Goal: Check status: Check status

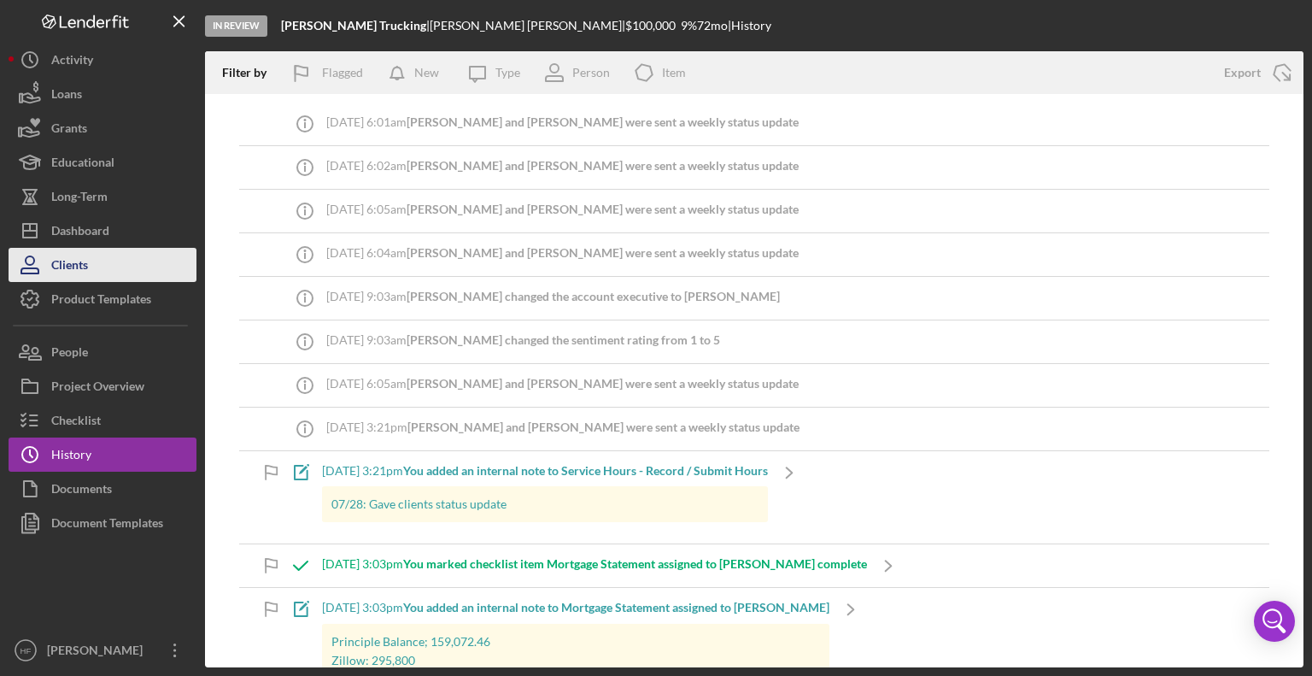
scroll to position [1196, 0]
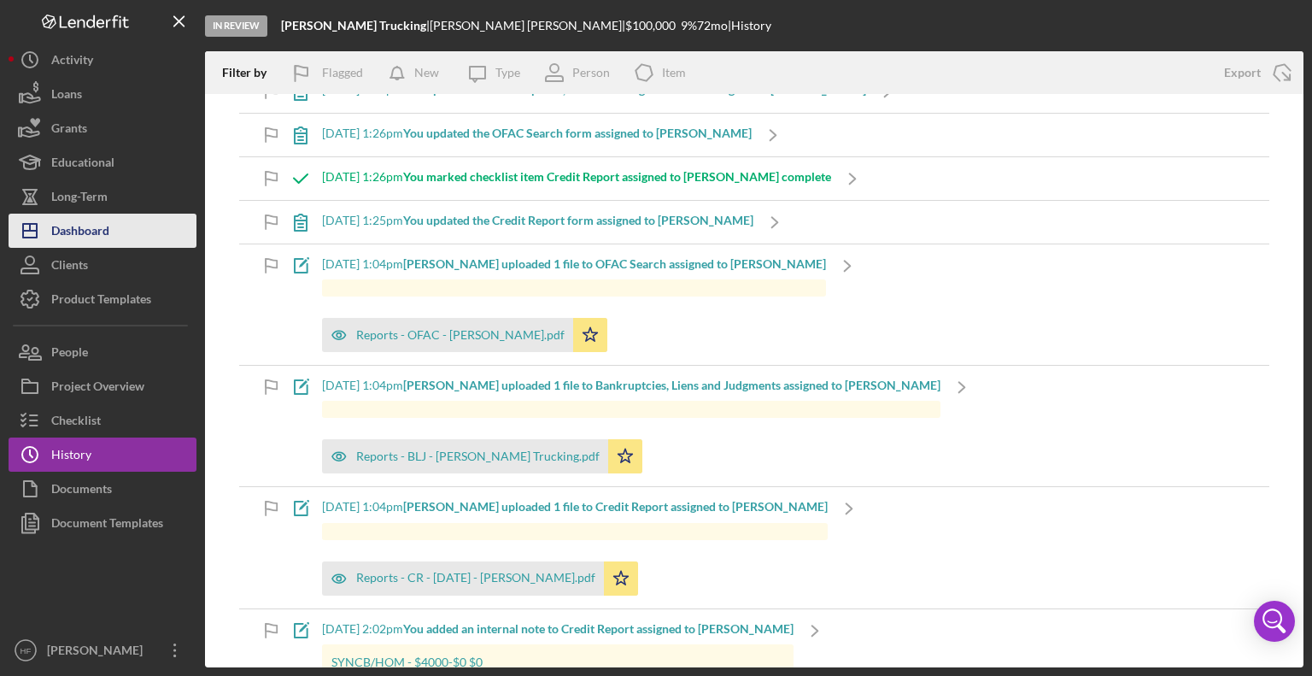
click at [135, 218] on button "Icon/Dashboard Dashboard" at bounding box center [103, 231] width 188 height 34
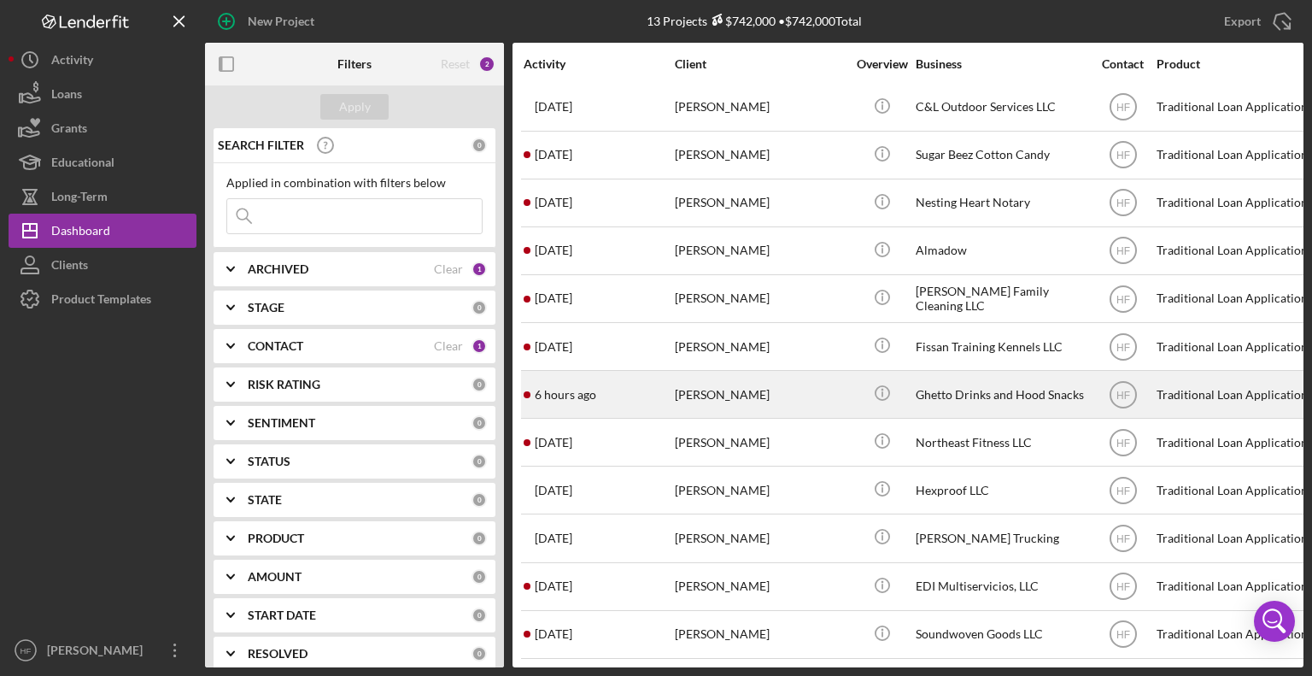
scroll to position [62, 0]
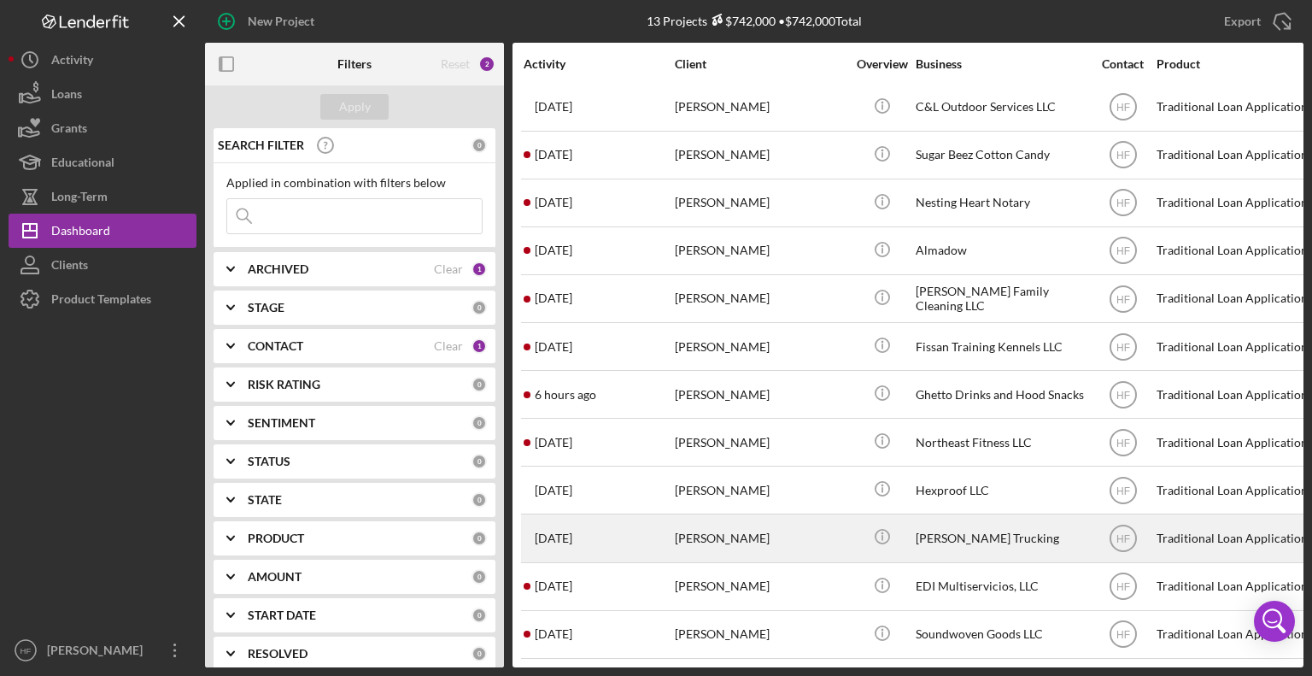
click at [659, 515] on div "[DATE] [PERSON_NAME]" at bounding box center [598, 537] width 149 height 45
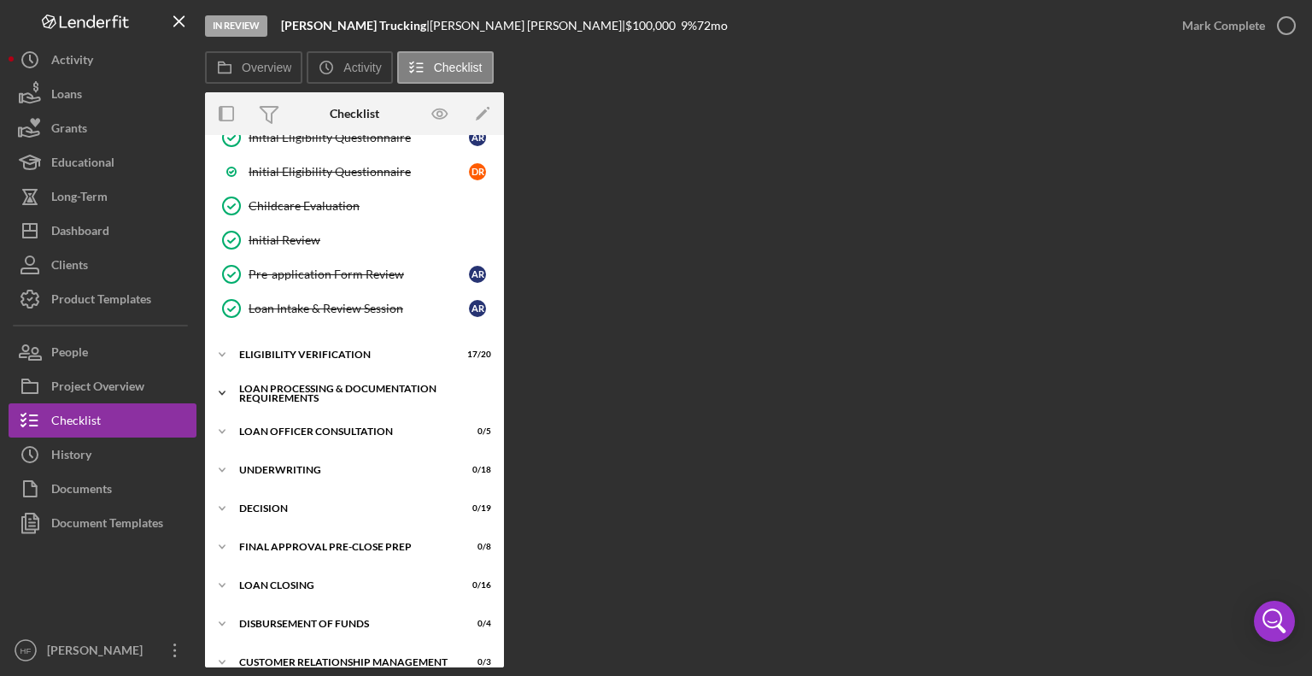
scroll to position [342, 0]
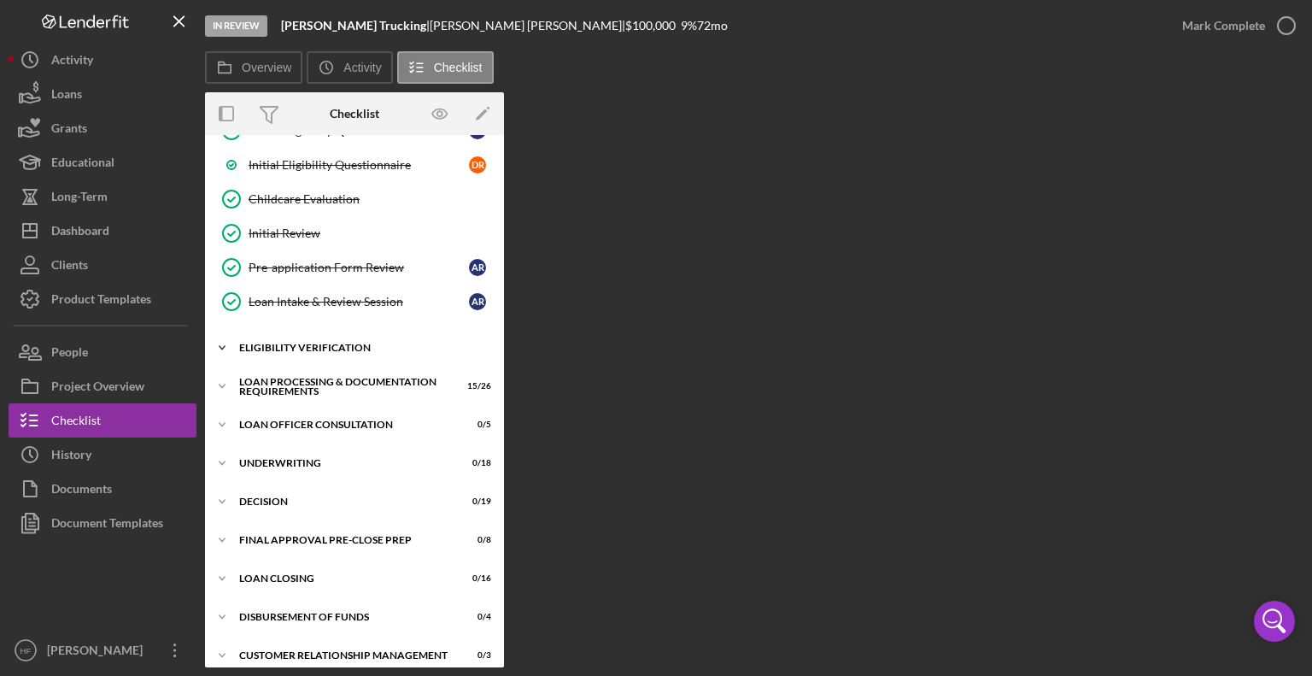
click at [235, 343] on icon "Icon/Expander" at bounding box center [222, 348] width 34 height 34
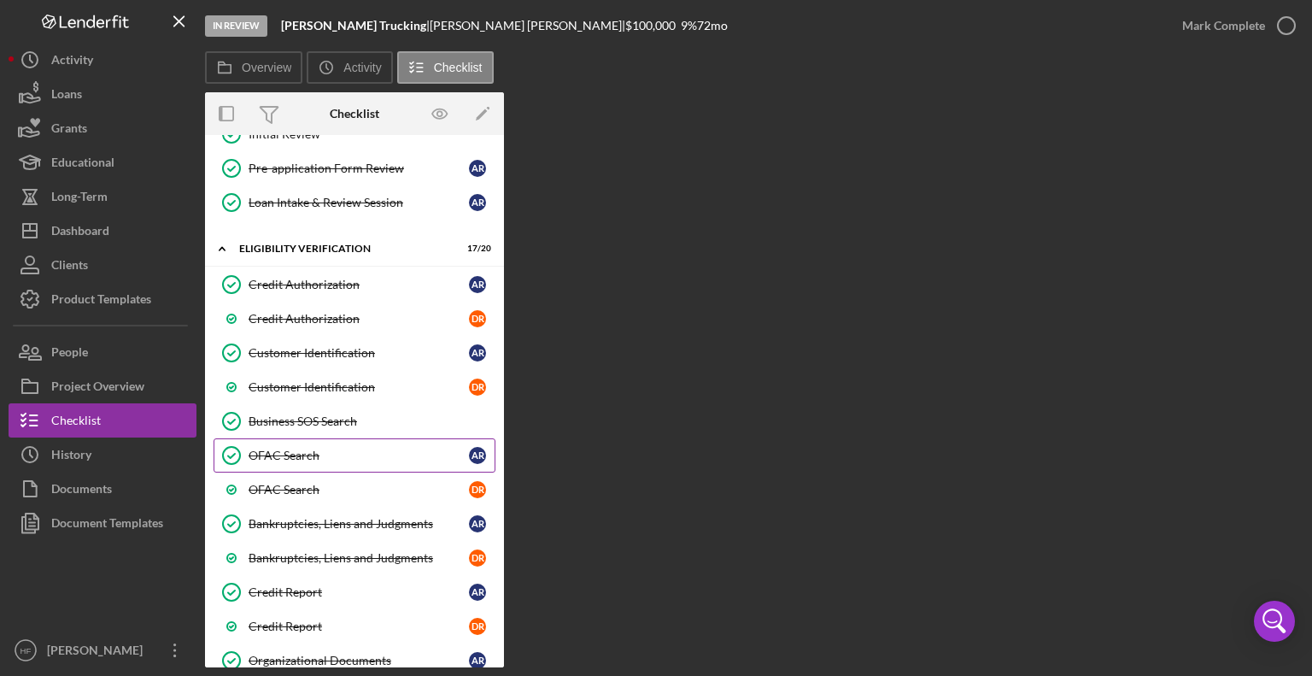
scroll to position [598, 0]
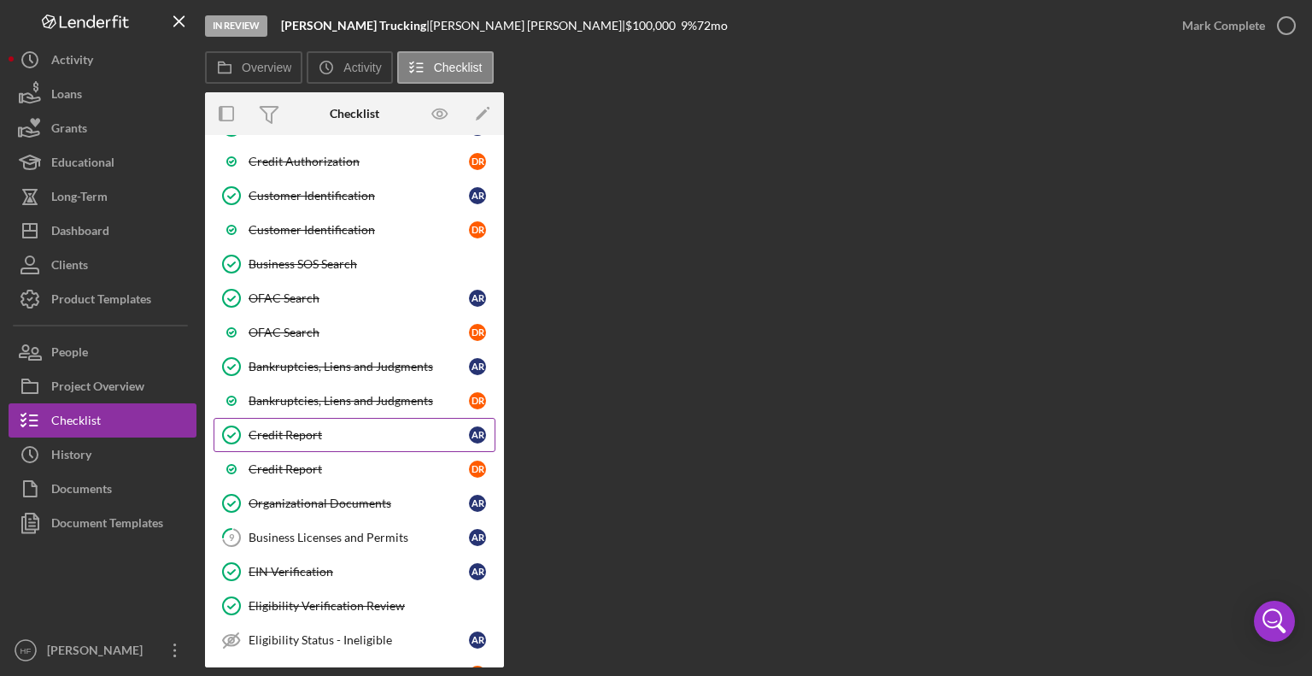
click at [352, 428] on div "Credit Report" at bounding box center [359, 435] width 220 height 14
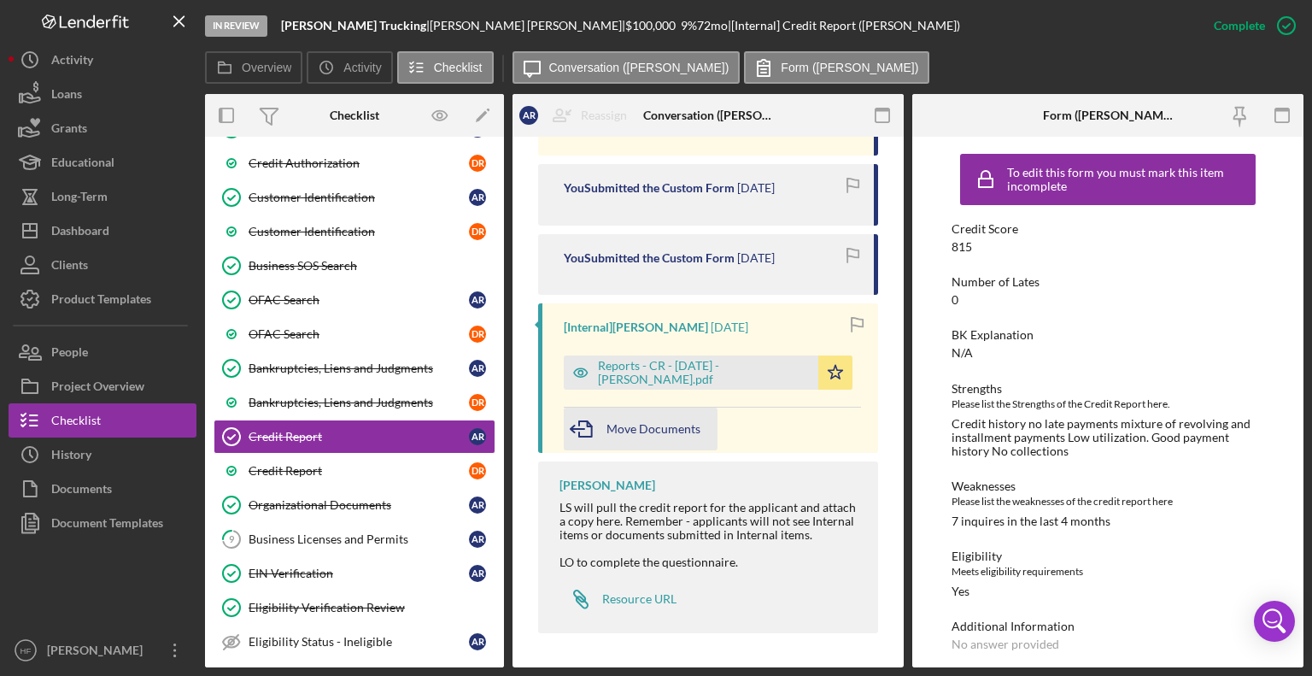
scroll to position [974, 0]
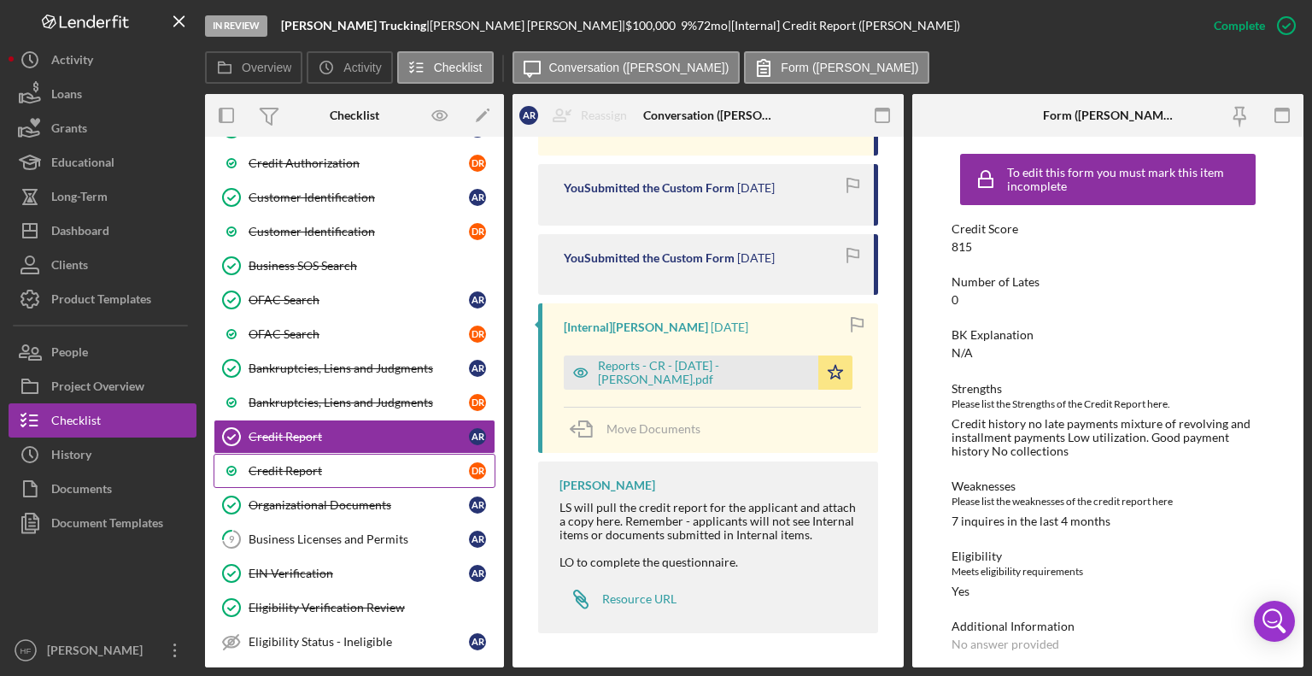
click at [273, 454] on link "Credit Report D R" at bounding box center [355, 471] width 282 height 34
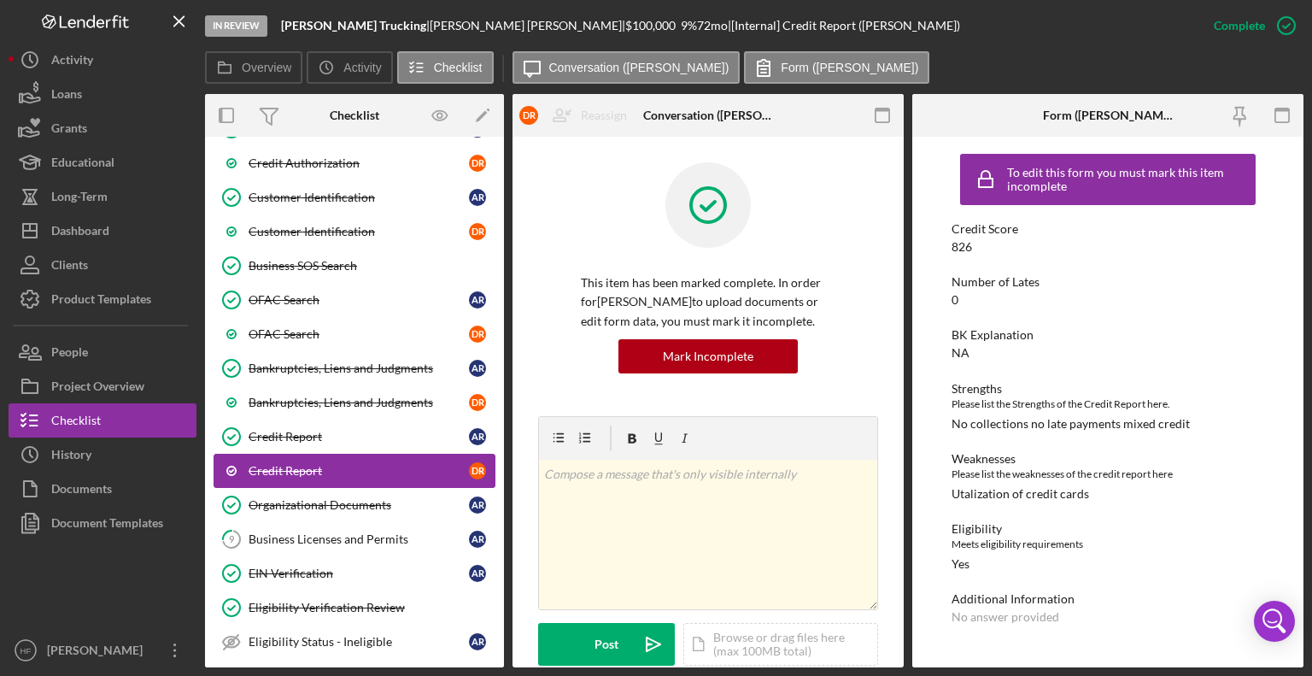
click at [273, 454] on link "Credit Report D R" at bounding box center [355, 471] width 282 height 34
click at [292, 431] on div "Credit Report" at bounding box center [359, 437] width 220 height 14
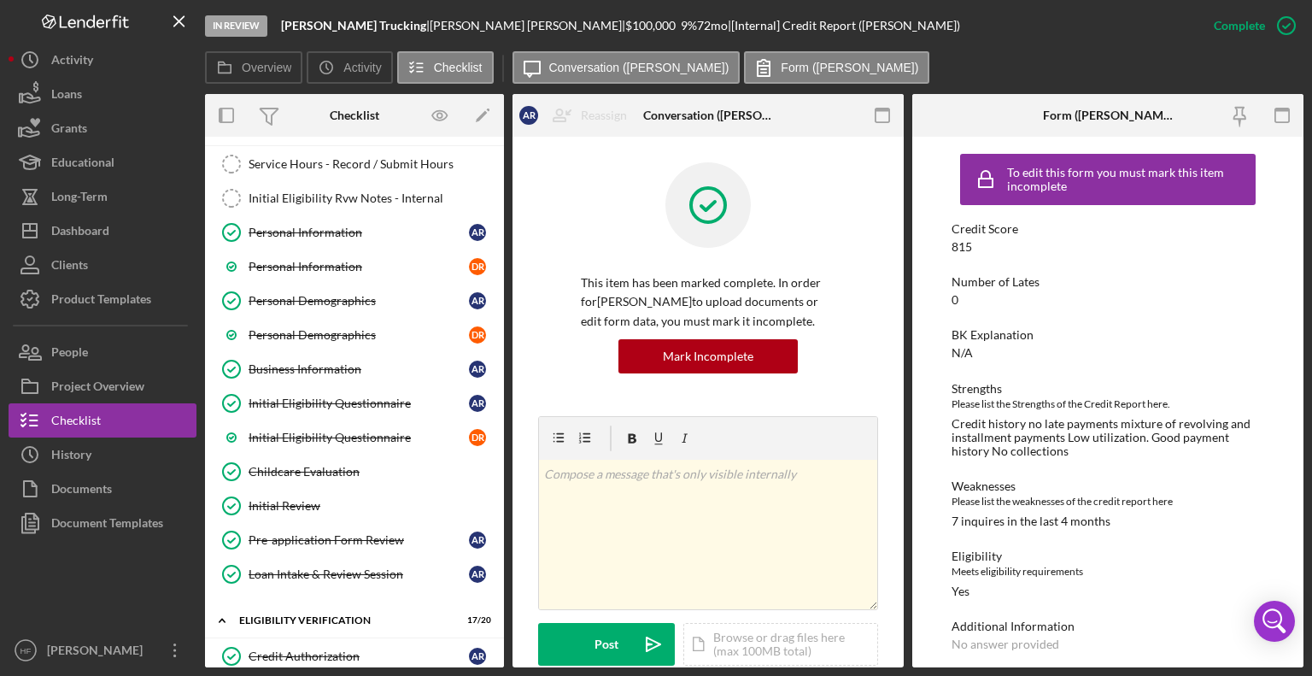
scroll to position [85, 0]
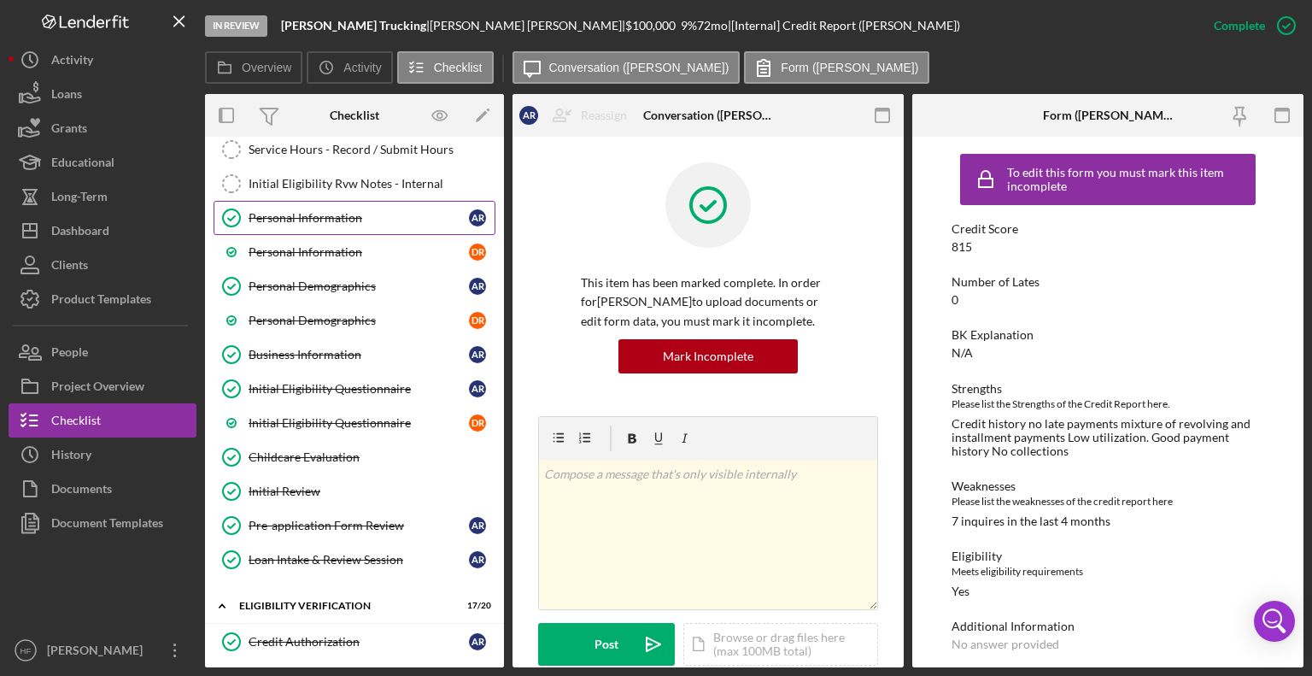
click at [363, 222] on div "Personal Information" at bounding box center [359, 218] width 220 height 14
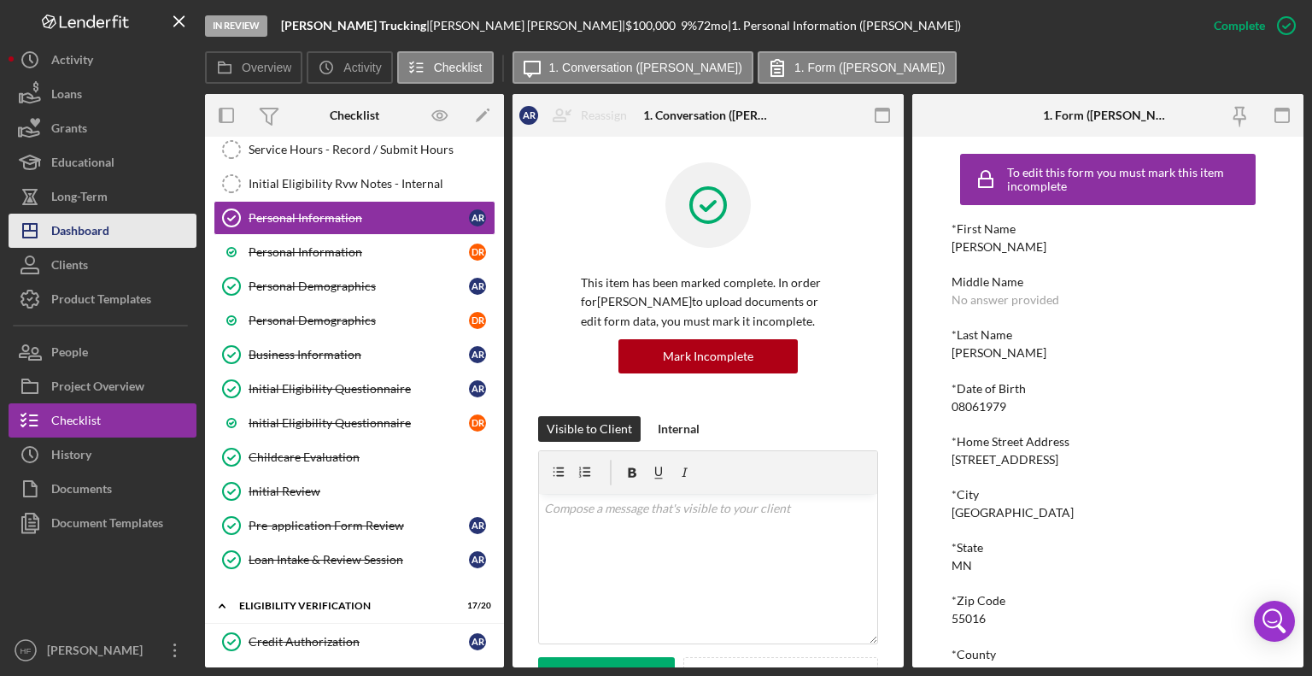
click at [79, 226] on div "Dashboard" at bounding box center [80, 233] width 58 height 38
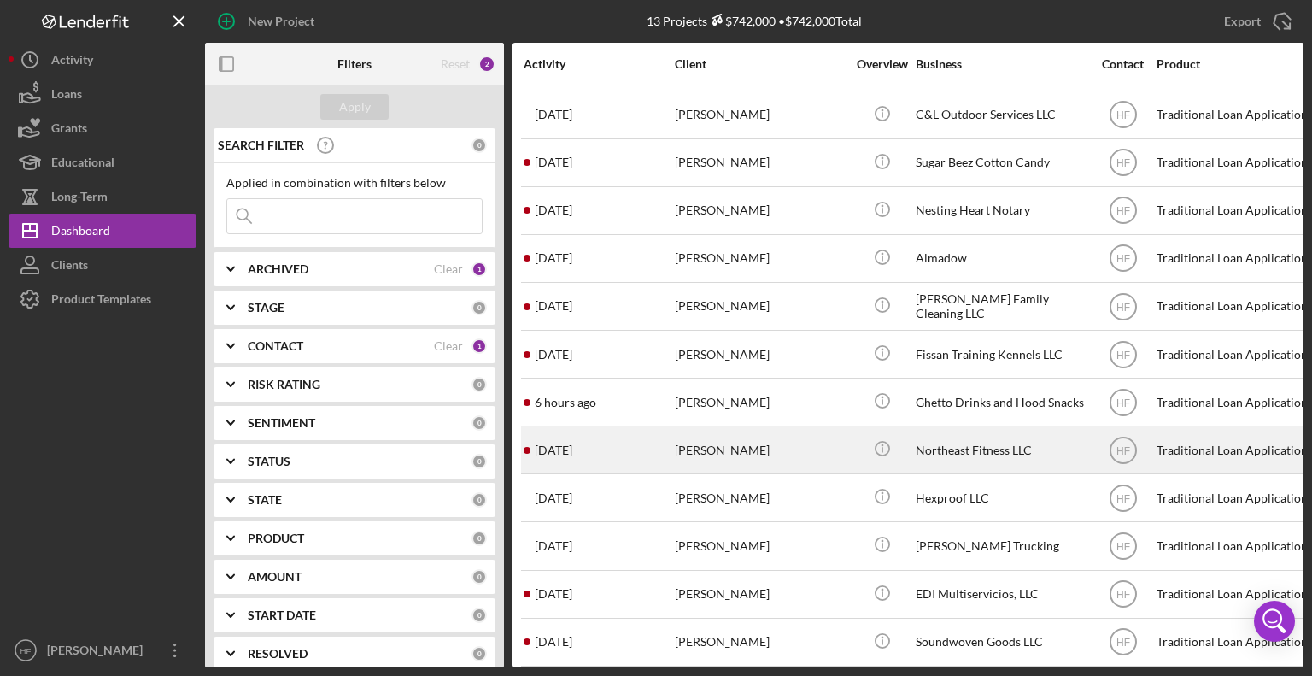
scroll to position [62, 0]
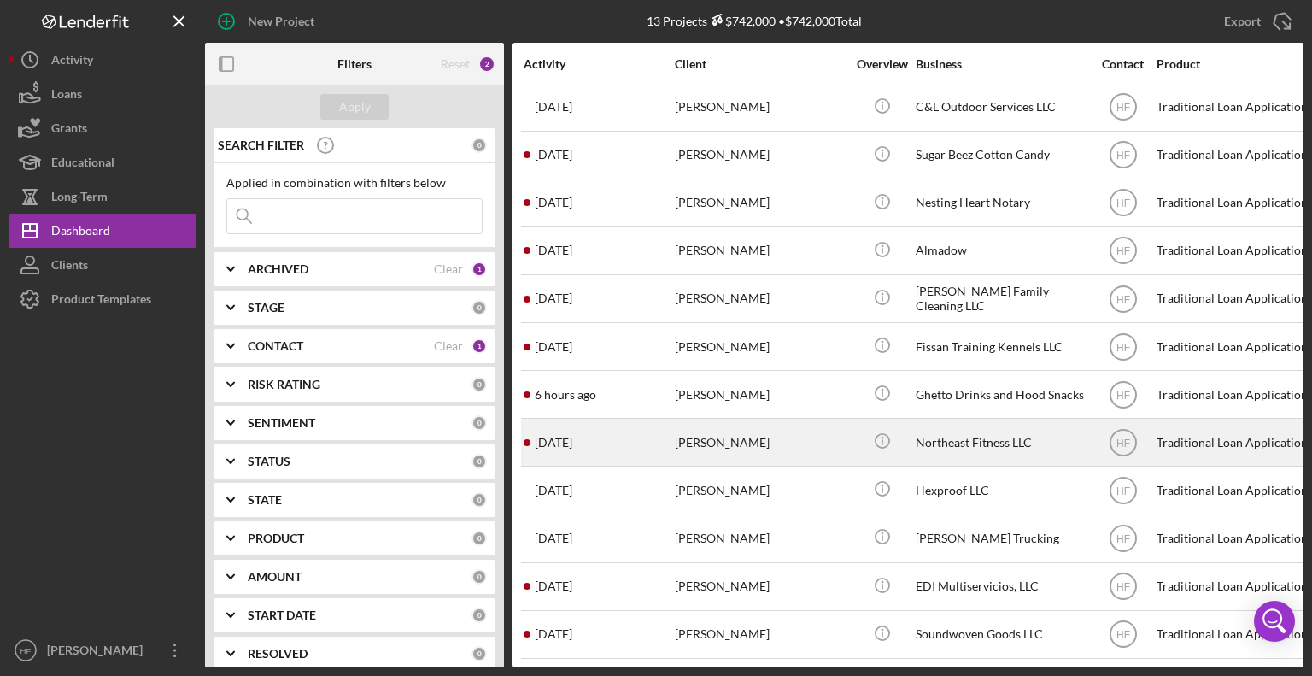
click at [851, 437] on div "Icon/Info" at bounding box center [882, 441] width 64 height 45
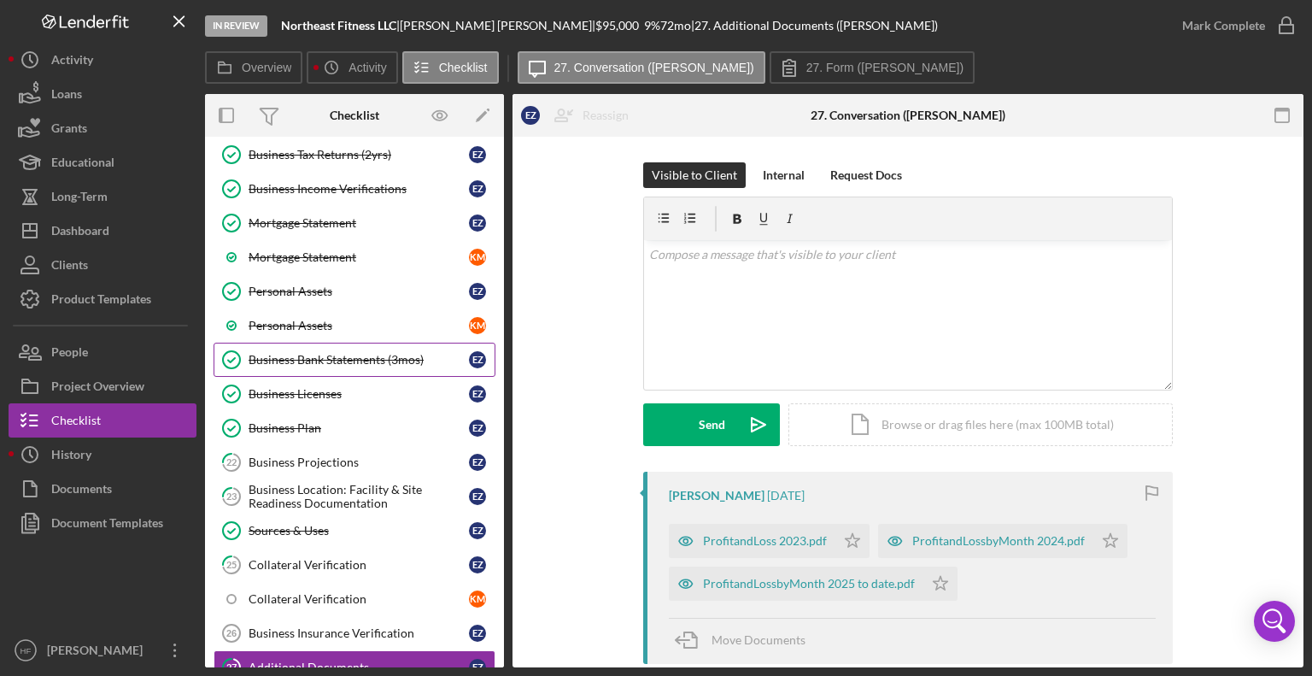
scroll to position [343, 0]
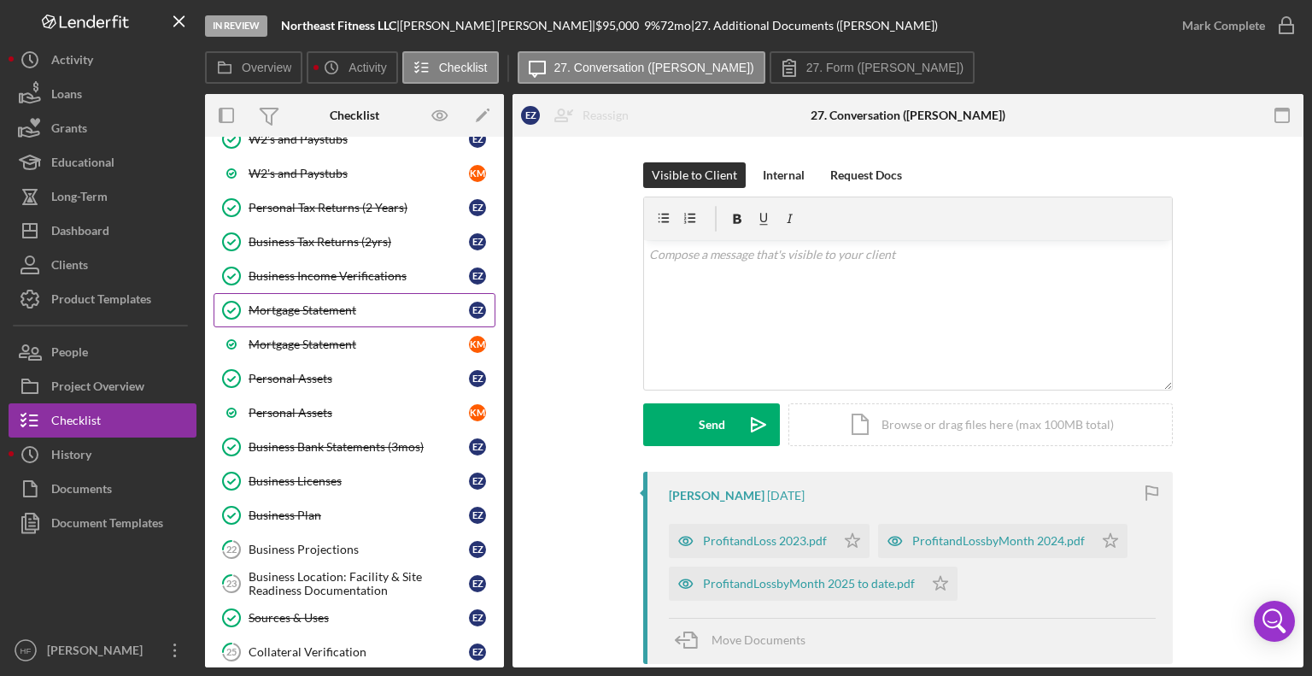
click at [382, 307] on div "Mortgage Statement" at bounding box center [359, 310] width 220 height 14
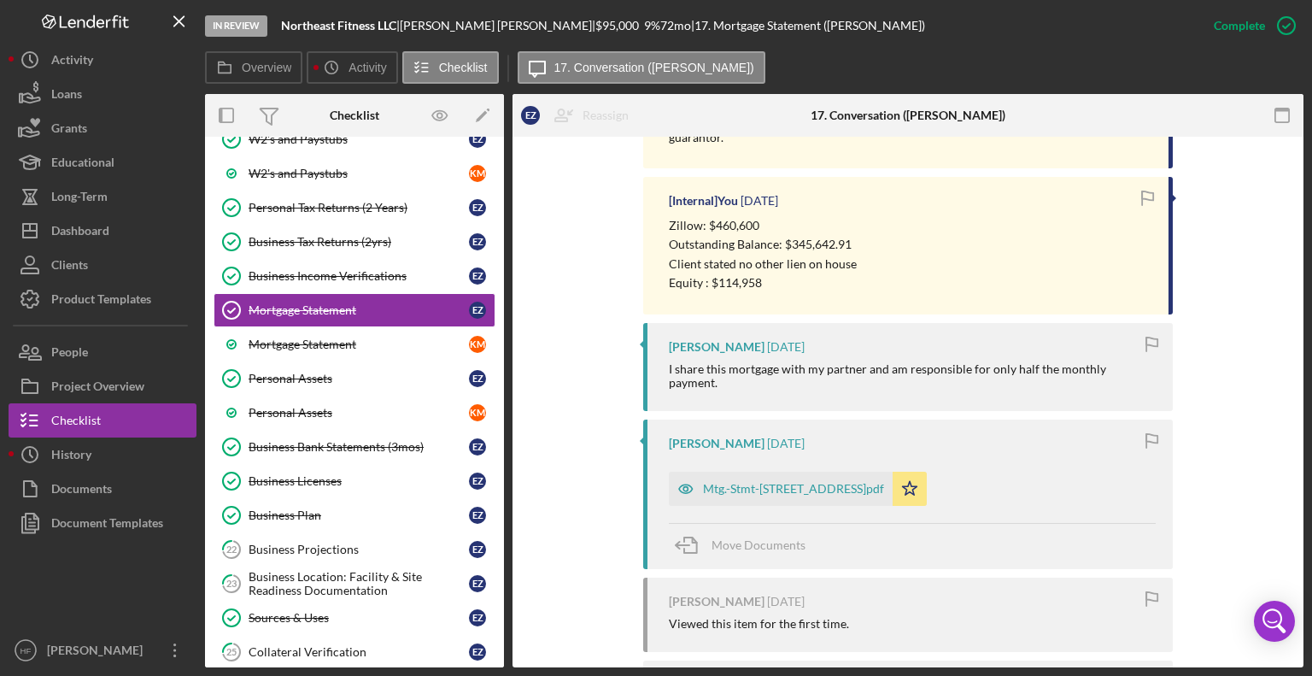
scroll to position [854, 0]
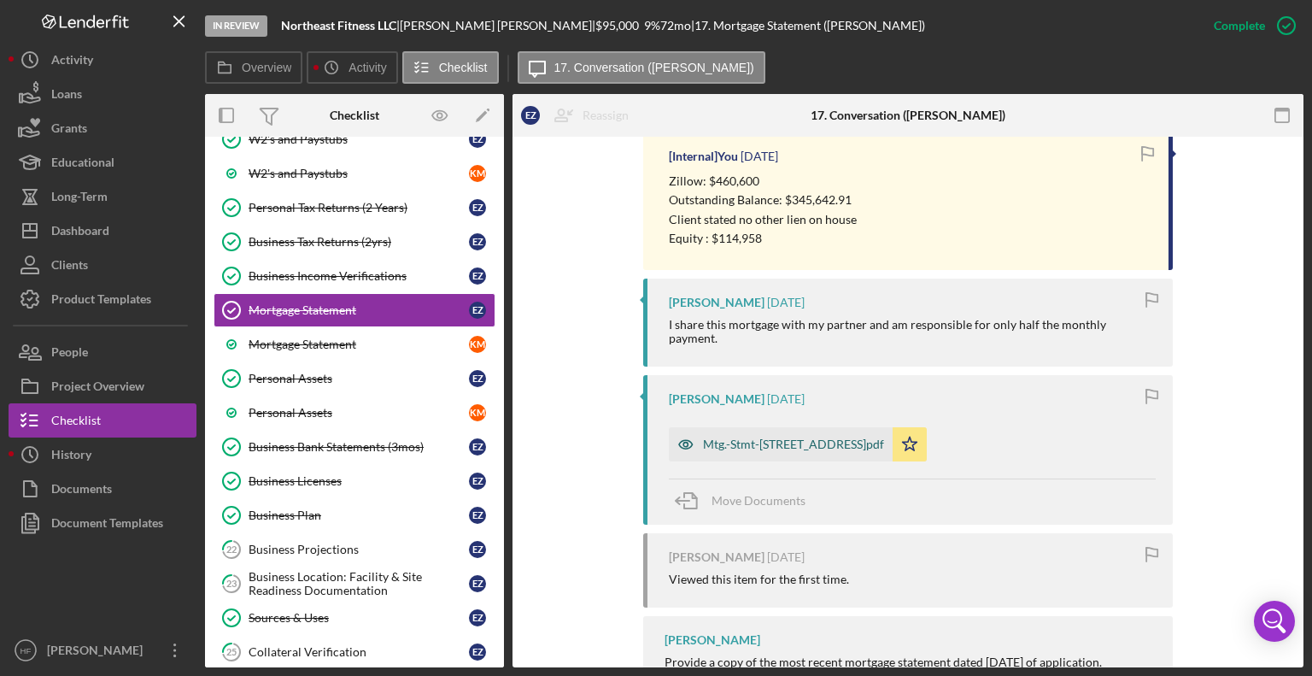
click at [741, 437] on div "Mtg.-Stmt-[STREET_ADDRESS]pdf" at bounding box center [793, 444] width 181 height 14
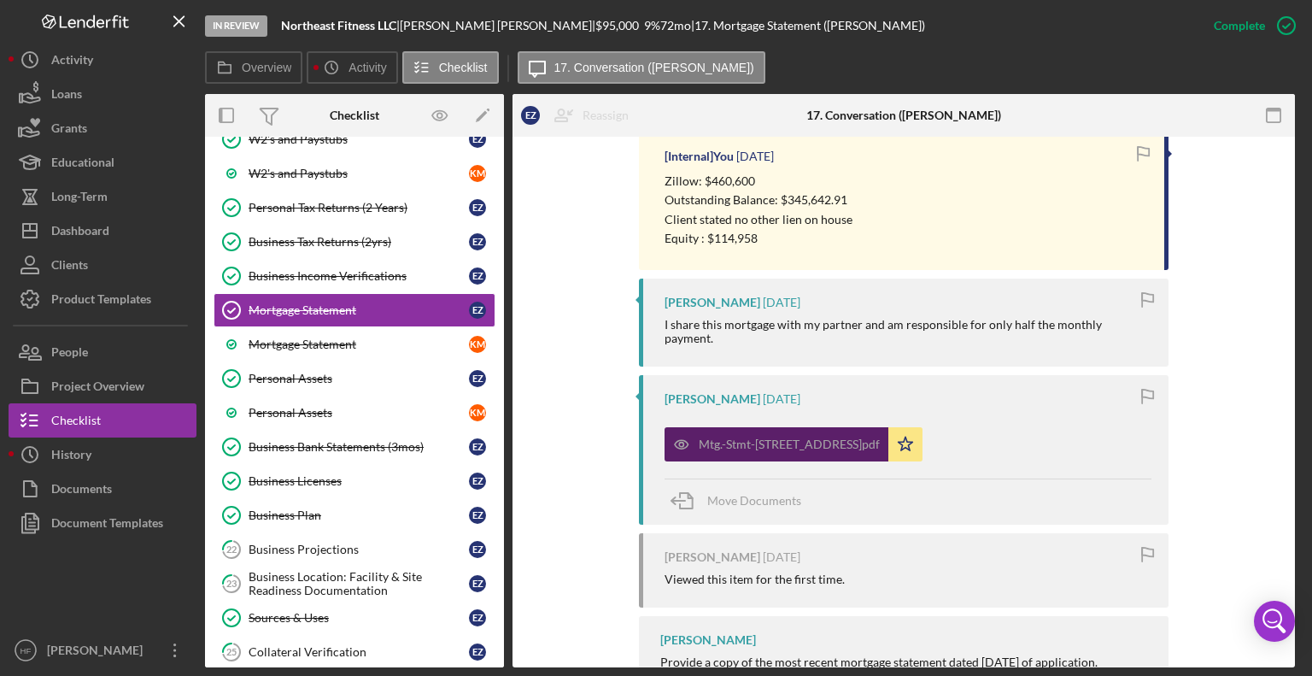
scroll to position [892, 0]
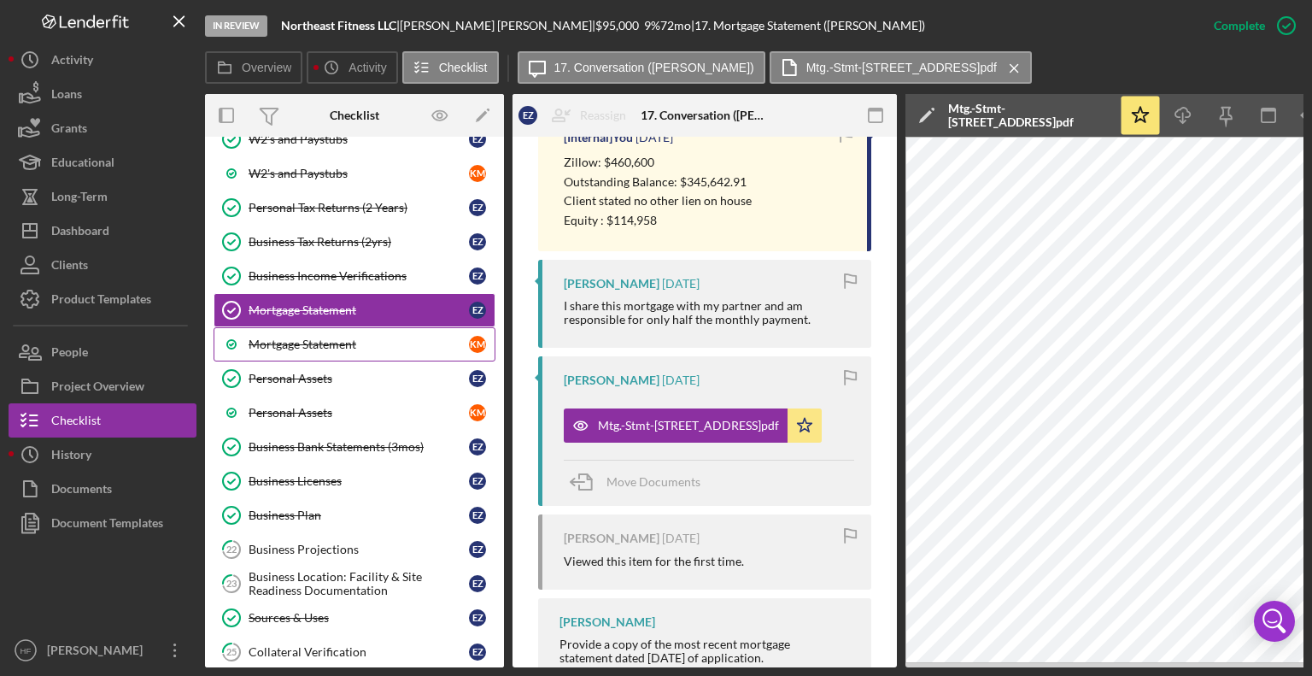
click at [380, 337] on div "Mortgage Statement" at bounding box center [359, 344] width 220 height 14
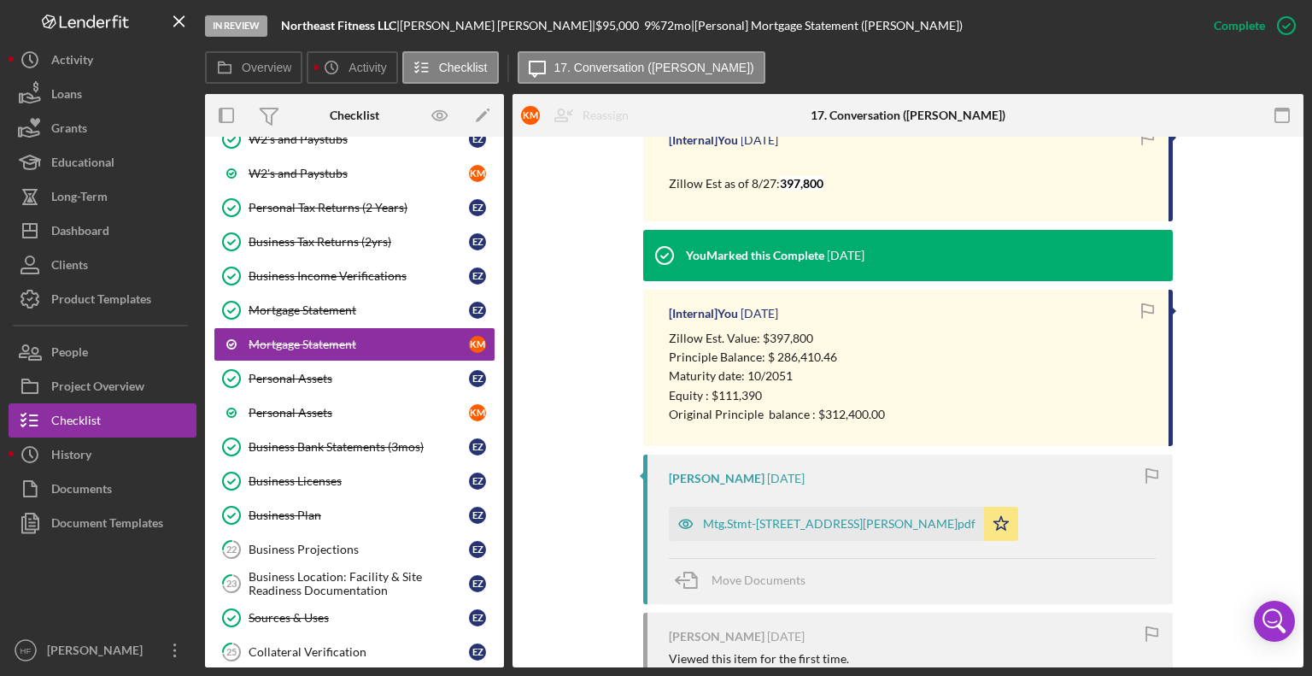
scroll to position [825, 0]
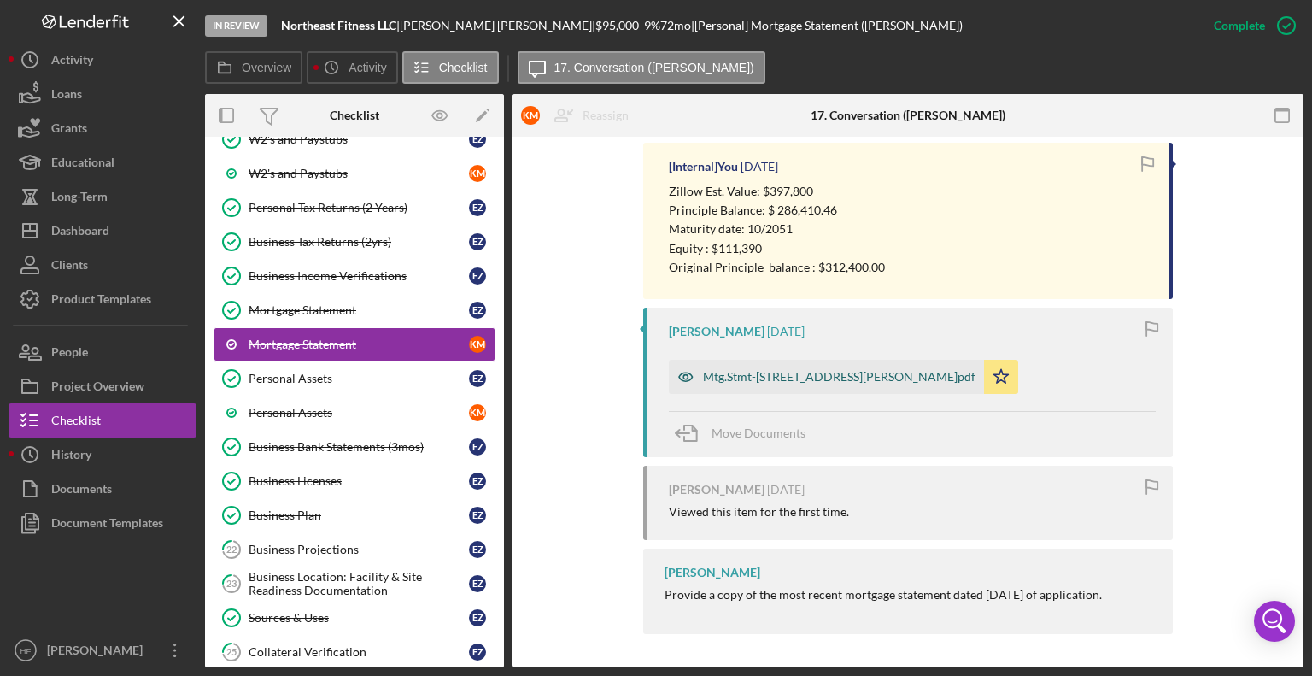
click at [766, 389] on div "Mtg.Stmt-[STREET_ADDRESS][PERSON_NAME]pdf" at bounding box center [826, 377] width 315 height 34
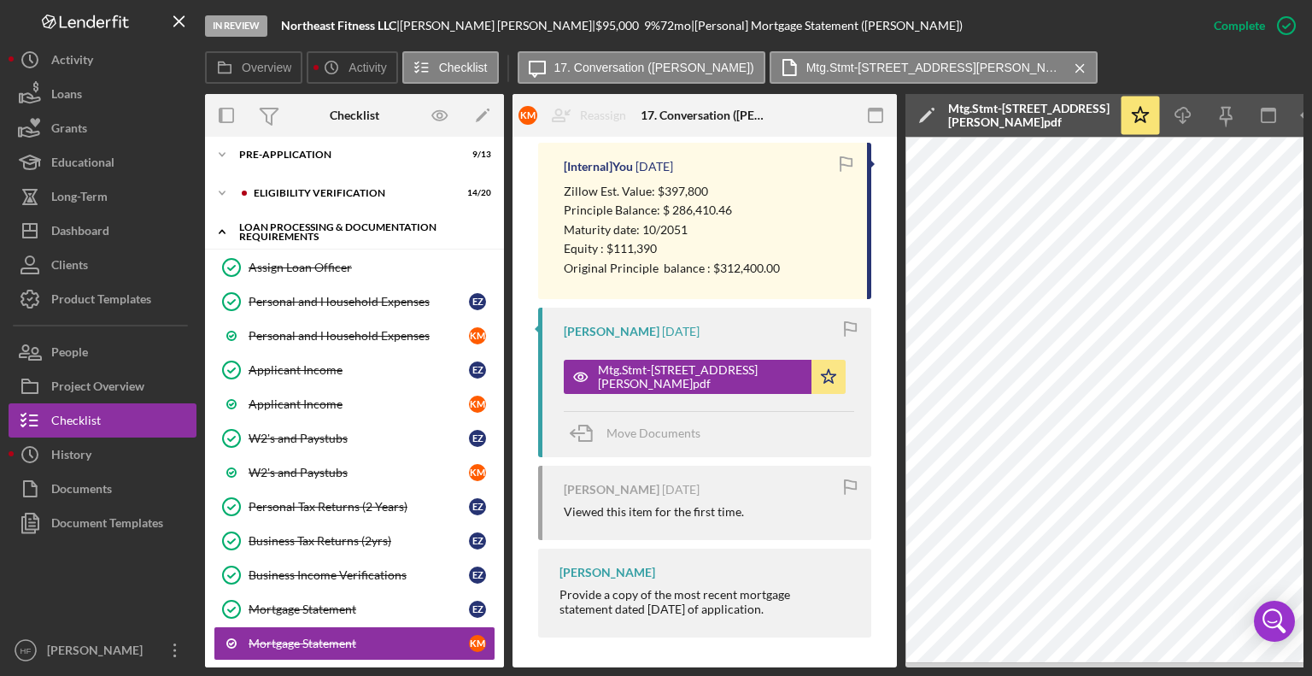
scroll to position [0, 0]
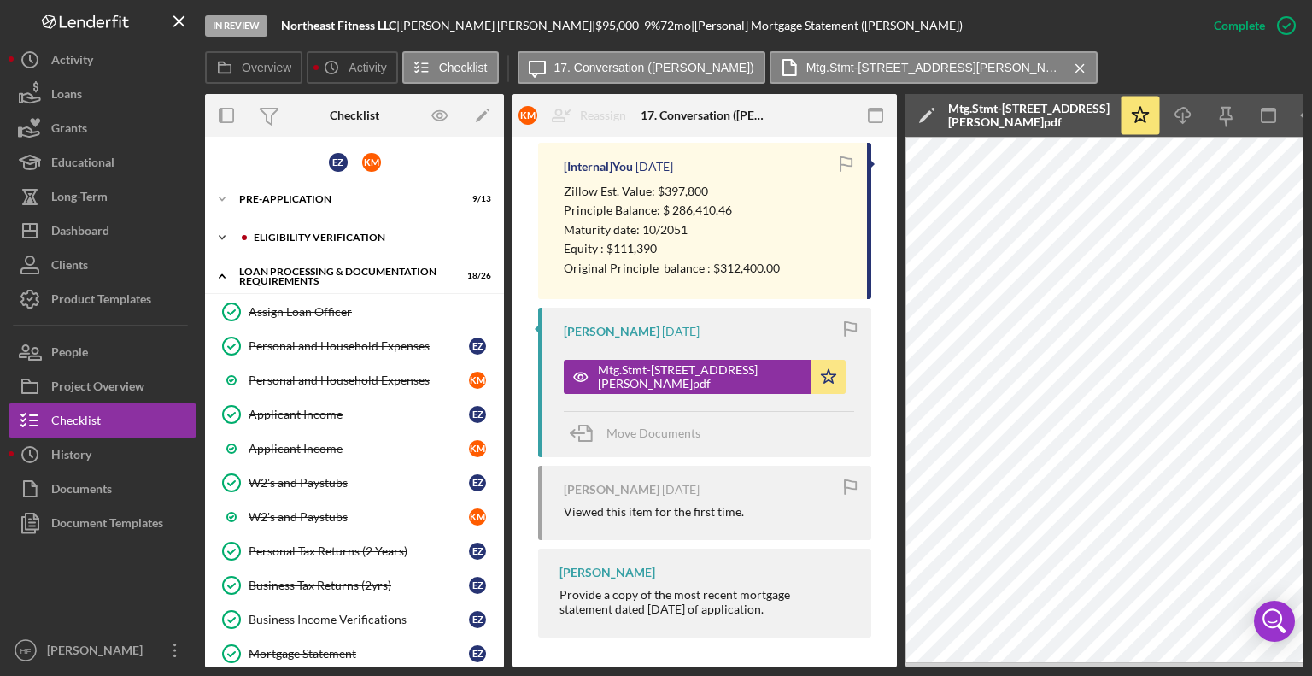
click at [226, 235] on icon "Icon/Expander" at bounding box center [222, 237] width 34 height 34
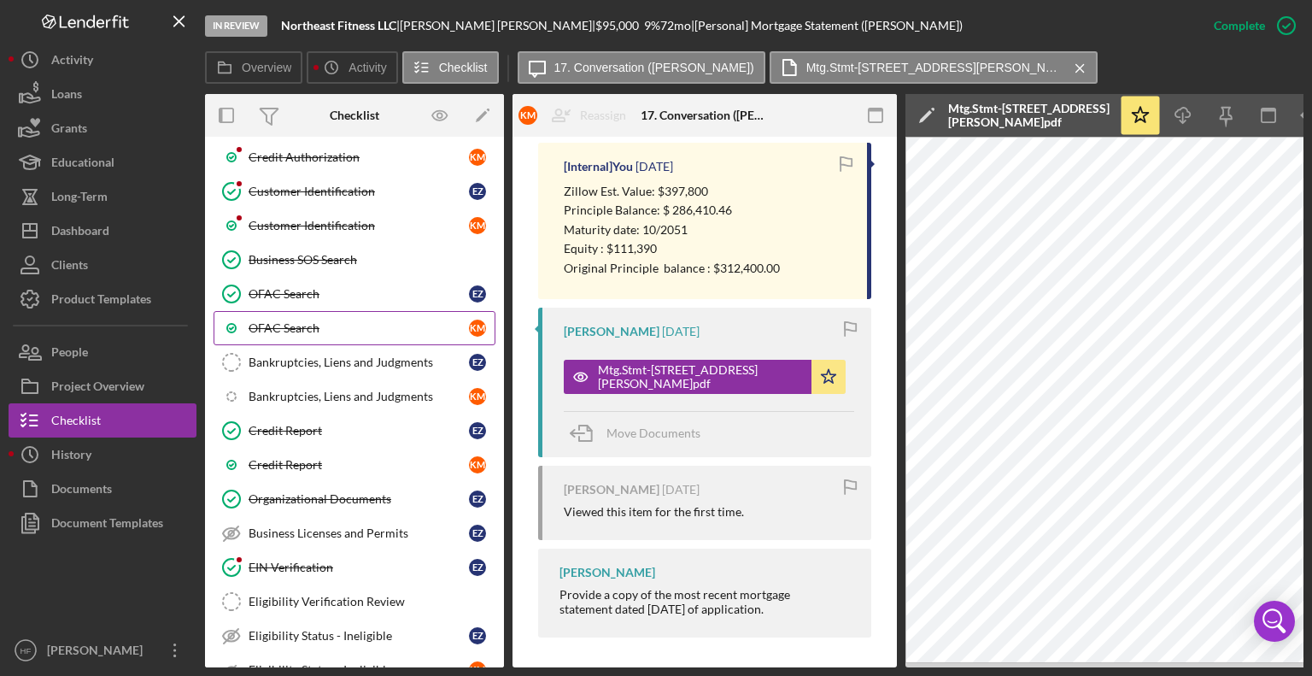
scroll to position [171, 0]
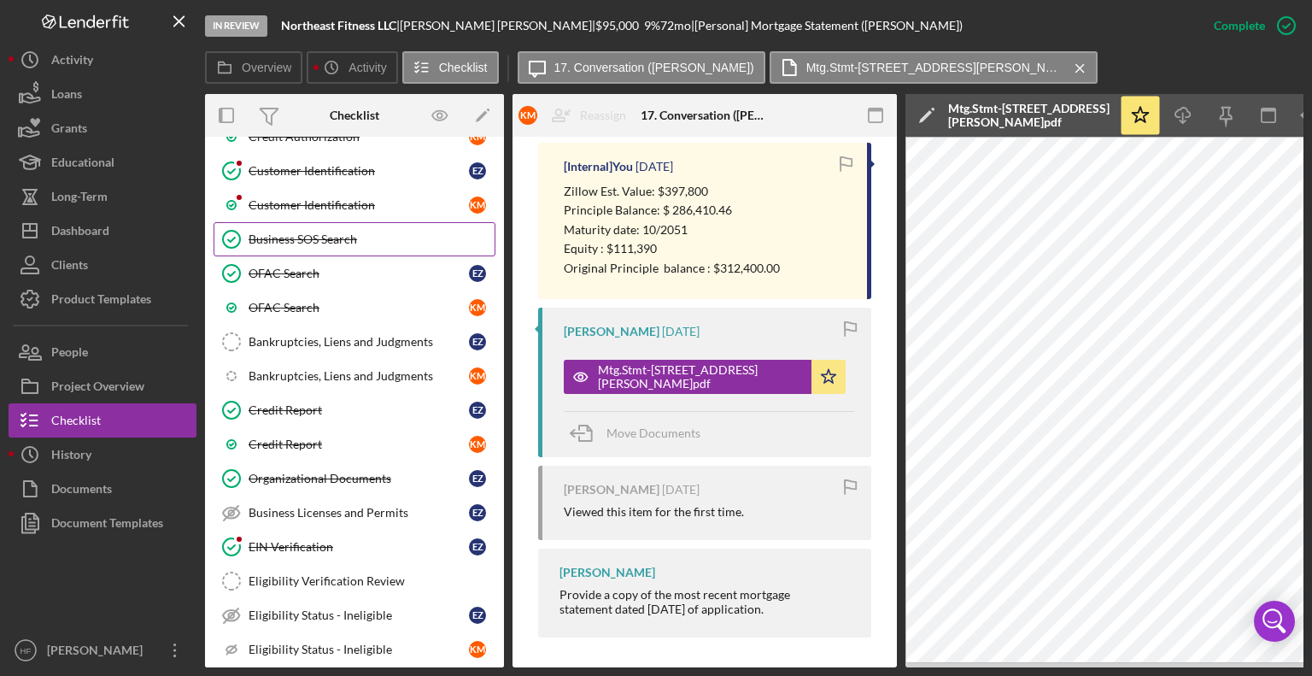
click at [345, 232] on div "Business SOS Search" at bounding box center [372, 239] width 246 height 14
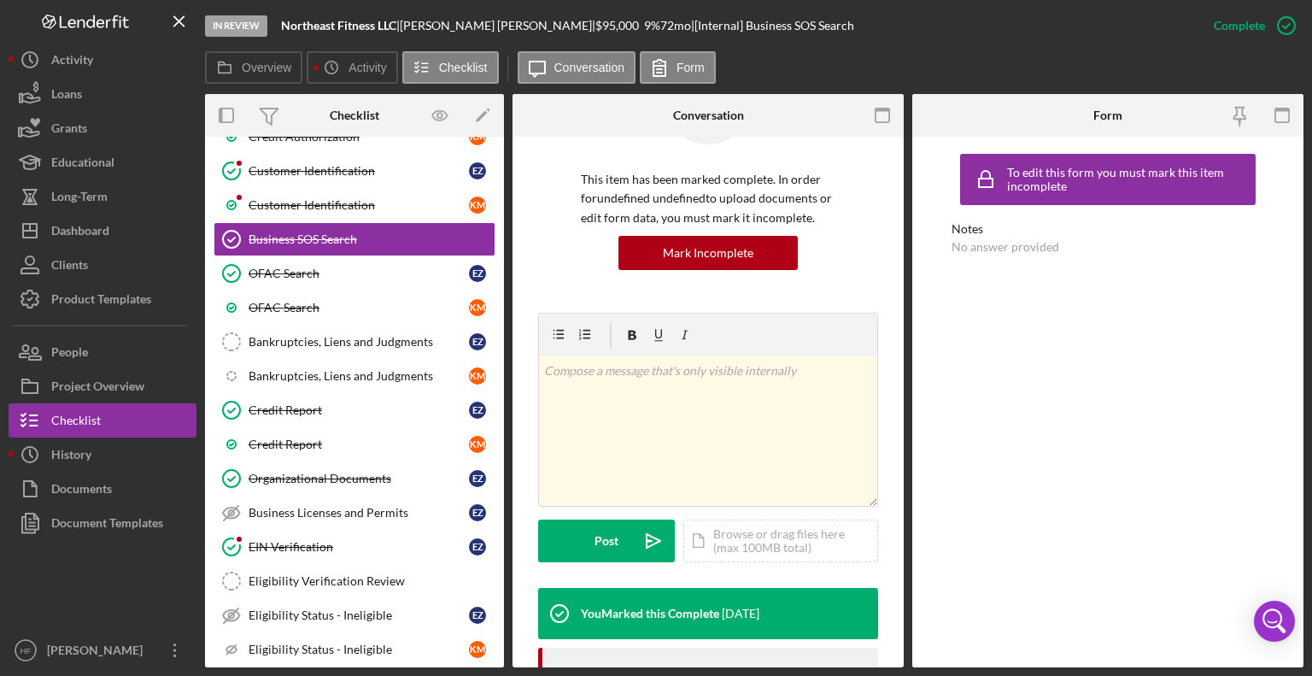
scroll to position [342, 0]
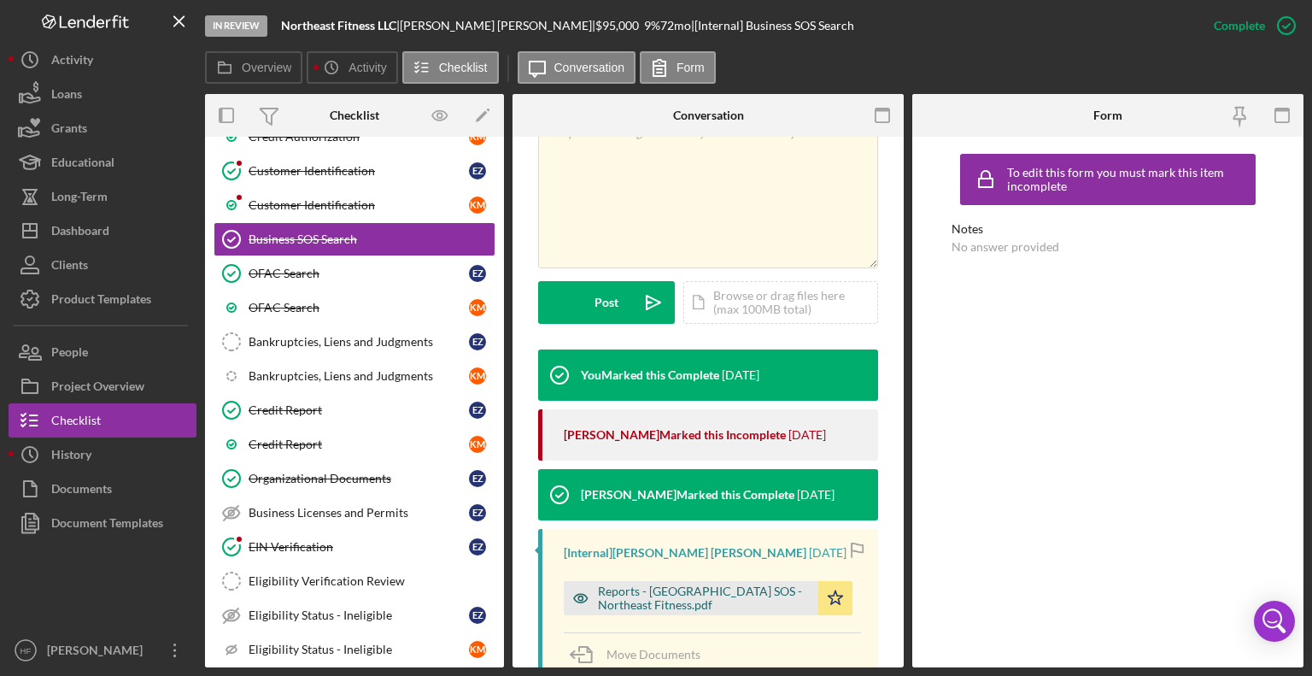
click at [680, 587] on div "Reports - [GEOGRAPHIC_DATA] SOS - Northeast Fitness.pdf" at bounding box center [704, 597] width 212 height 27
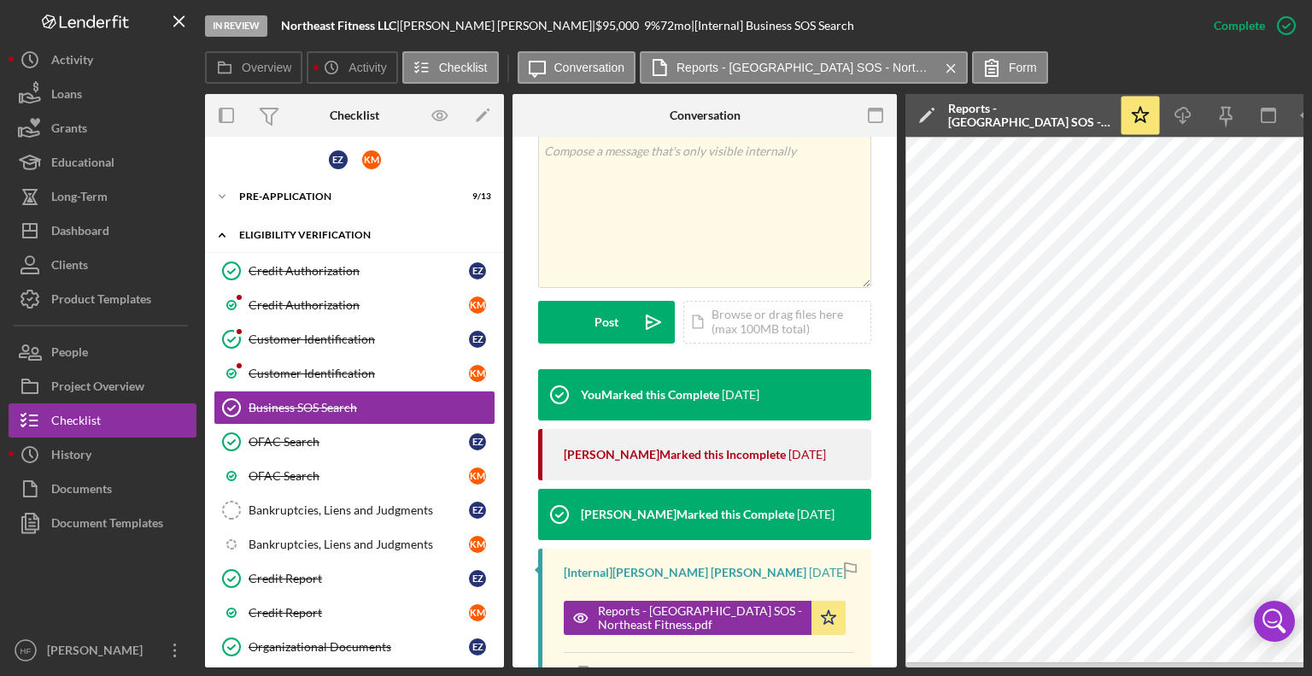
scroll to position [0, 0]
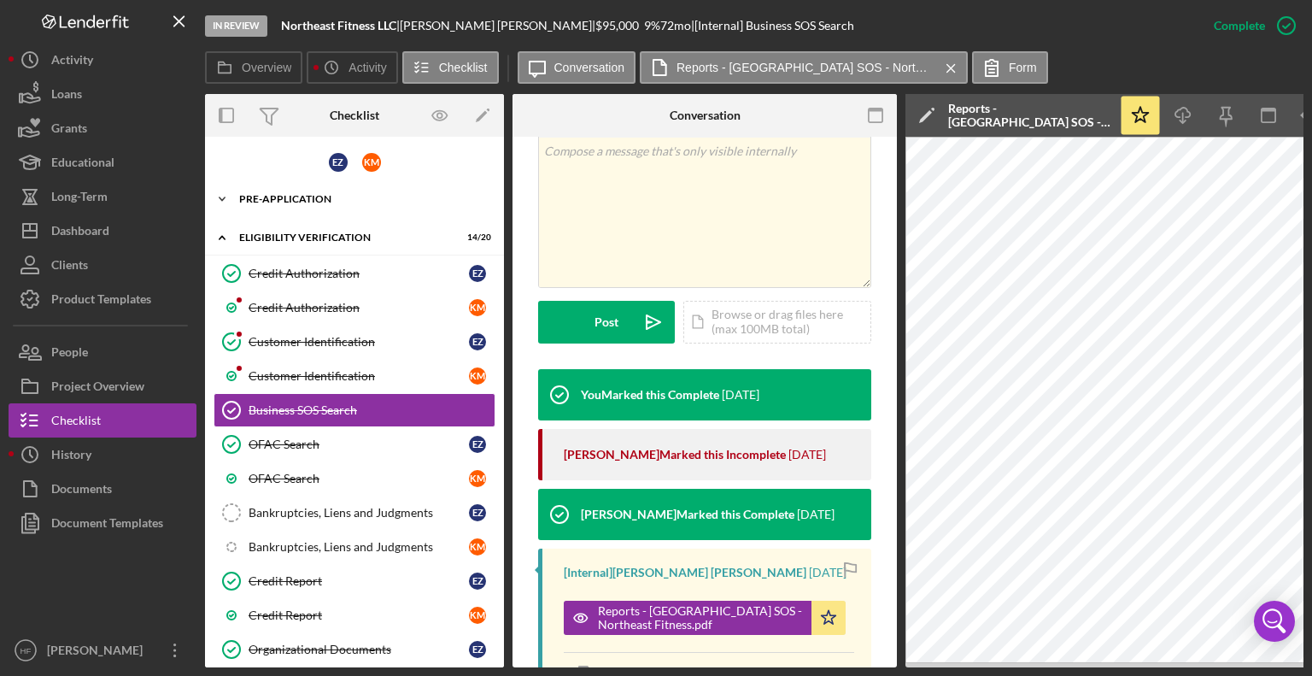
click at [332, 205] on div "Icon/Expander Pre-Application 9 / 13" at bounding box center [354, 199] width 299 height 34
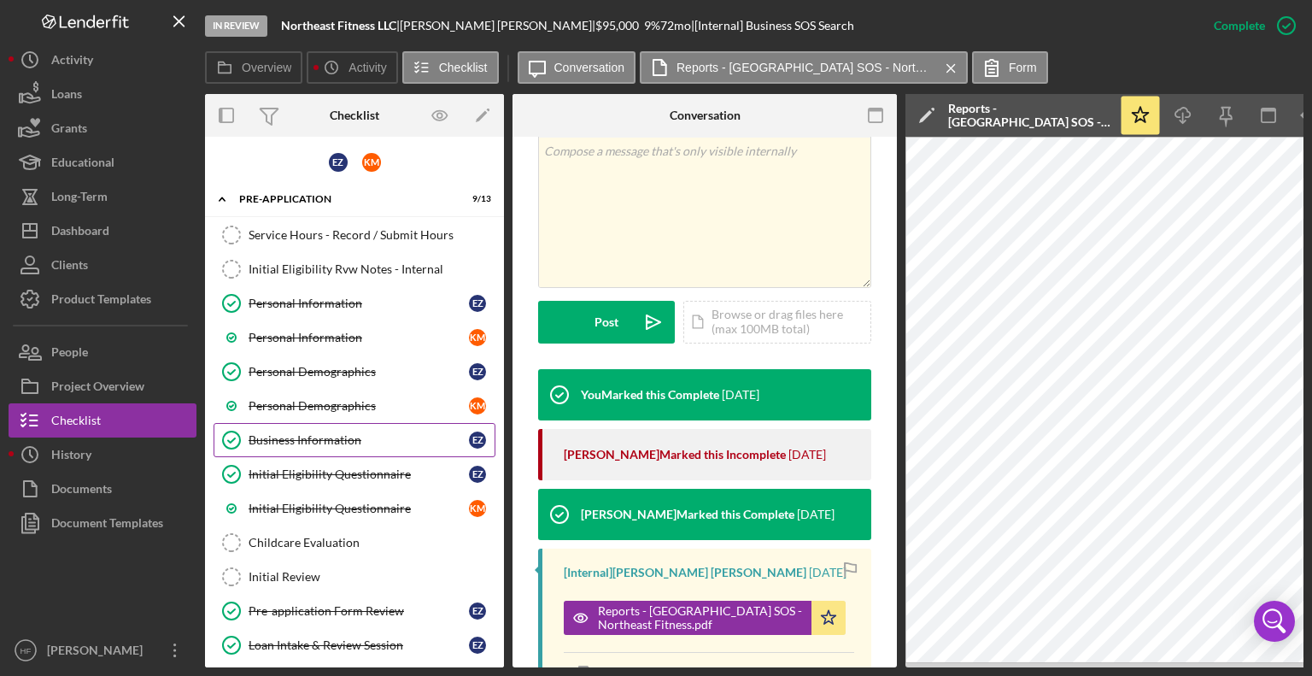
click at [326, 442] on div "Business Information" at bounding box center [359, 440] width 220 height 14
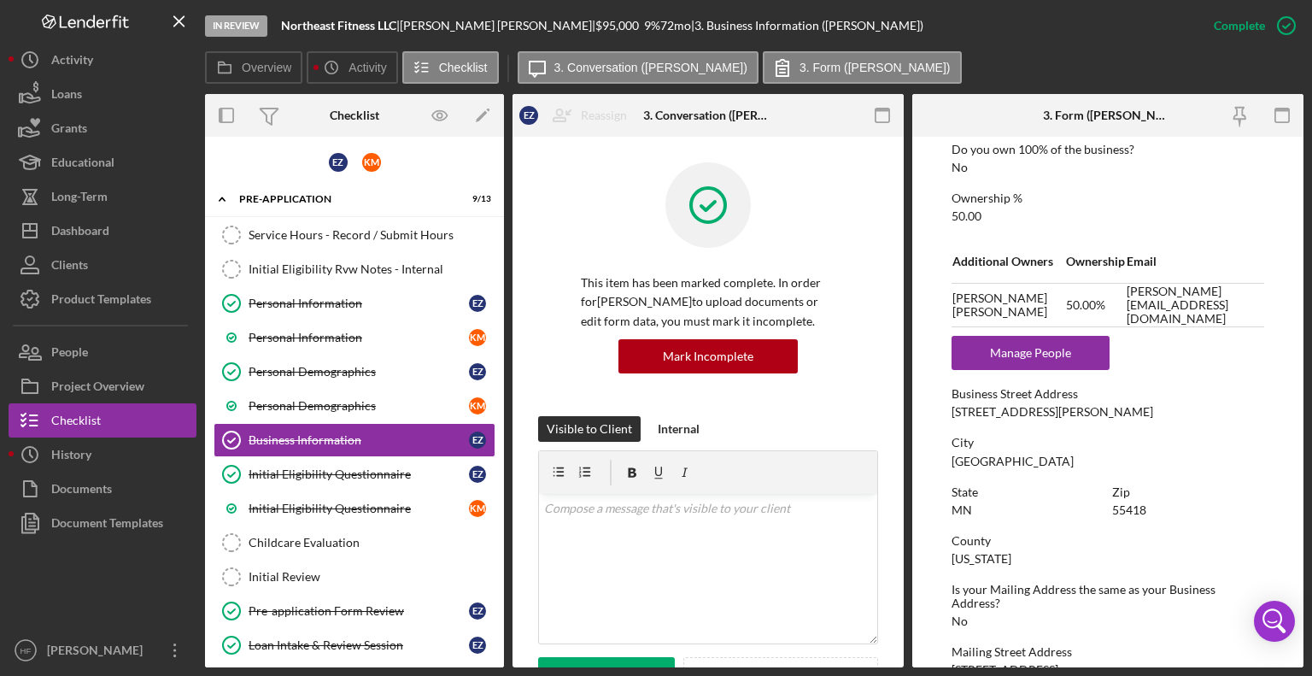
scroll to position [683, 0]
